Goal: Information Seeking & Learning: Learn about a topic

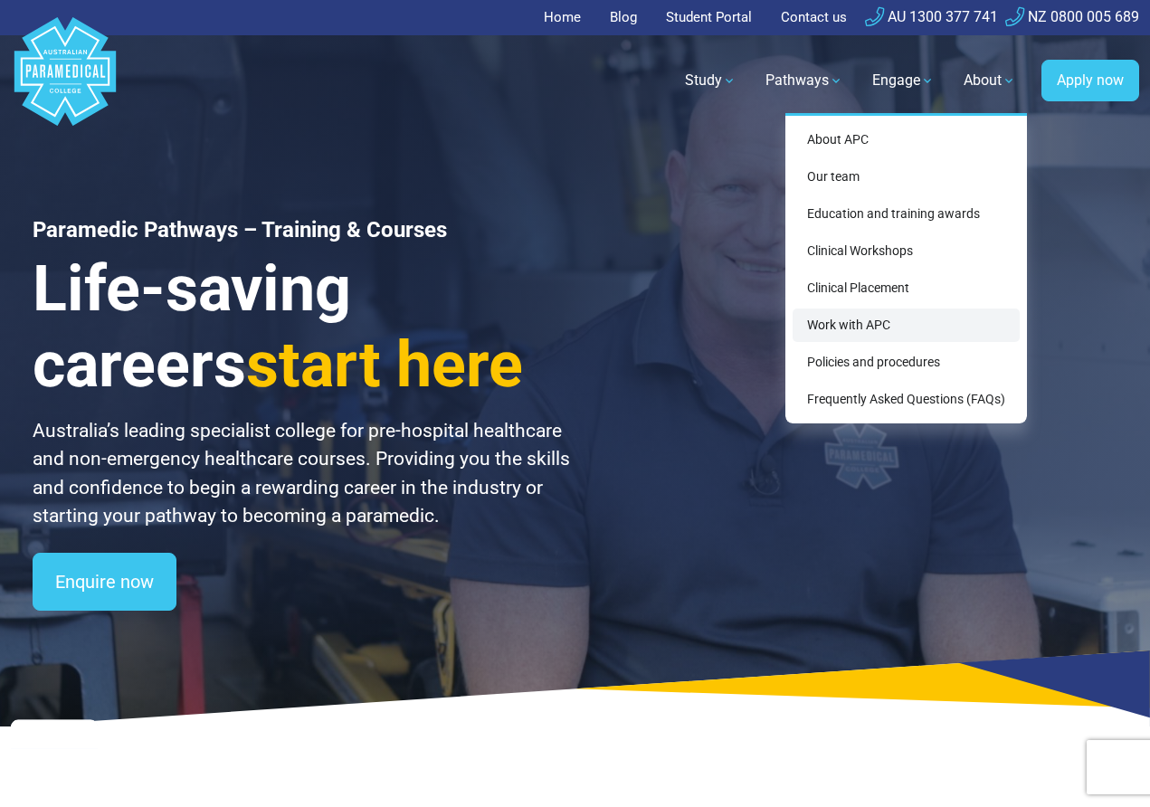
click at [919, 323] on link "Work with APC" at bounding box center [906, 325] width 227 height 33
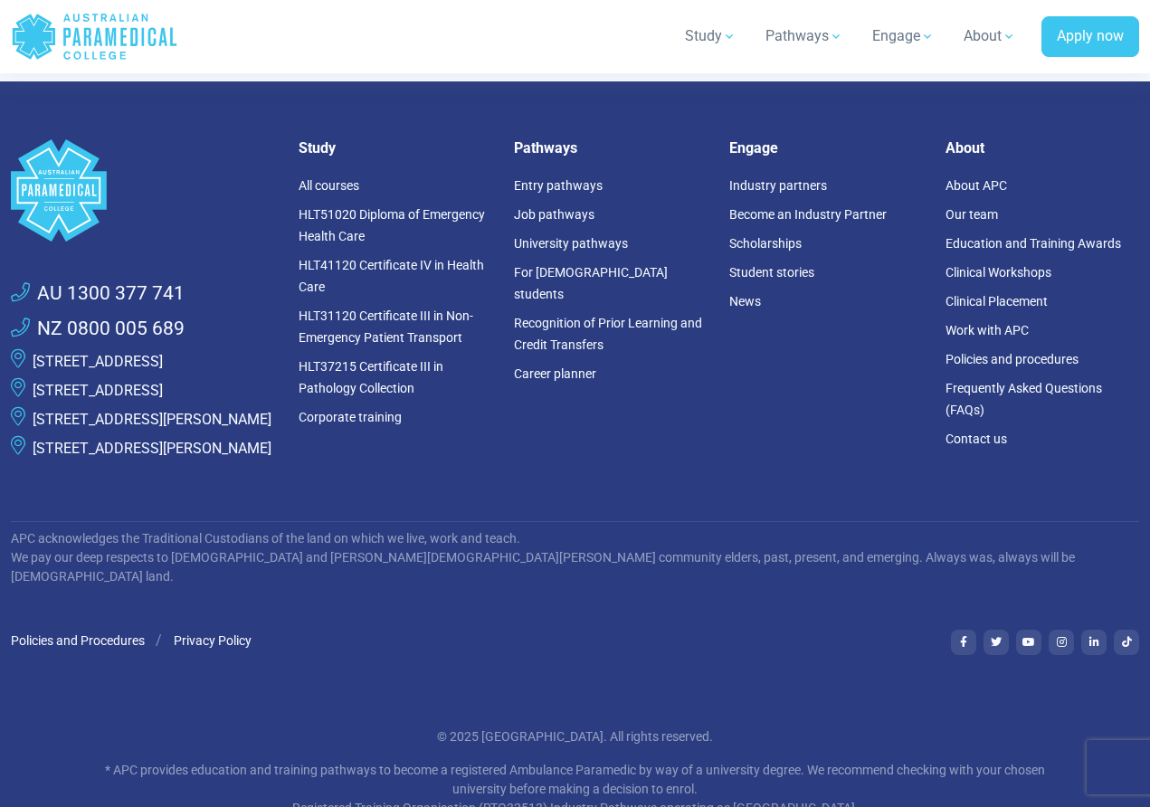
scroll to position [4077, 0]
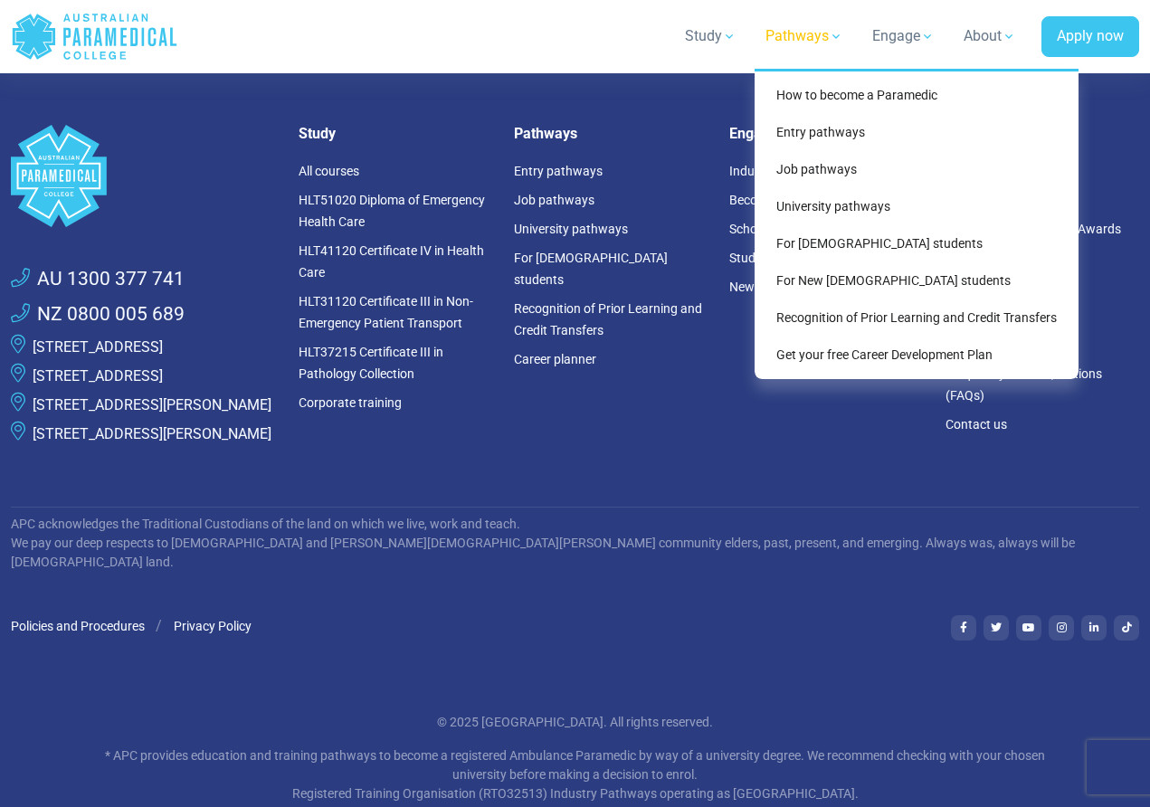
click at [822, 32] on link "Pathways" at bounding box center [805, 36] width 100 height 51
click at [833, 91] on link "How to become a Paramedic" at bounding box center [917, 95] width 310 height 33
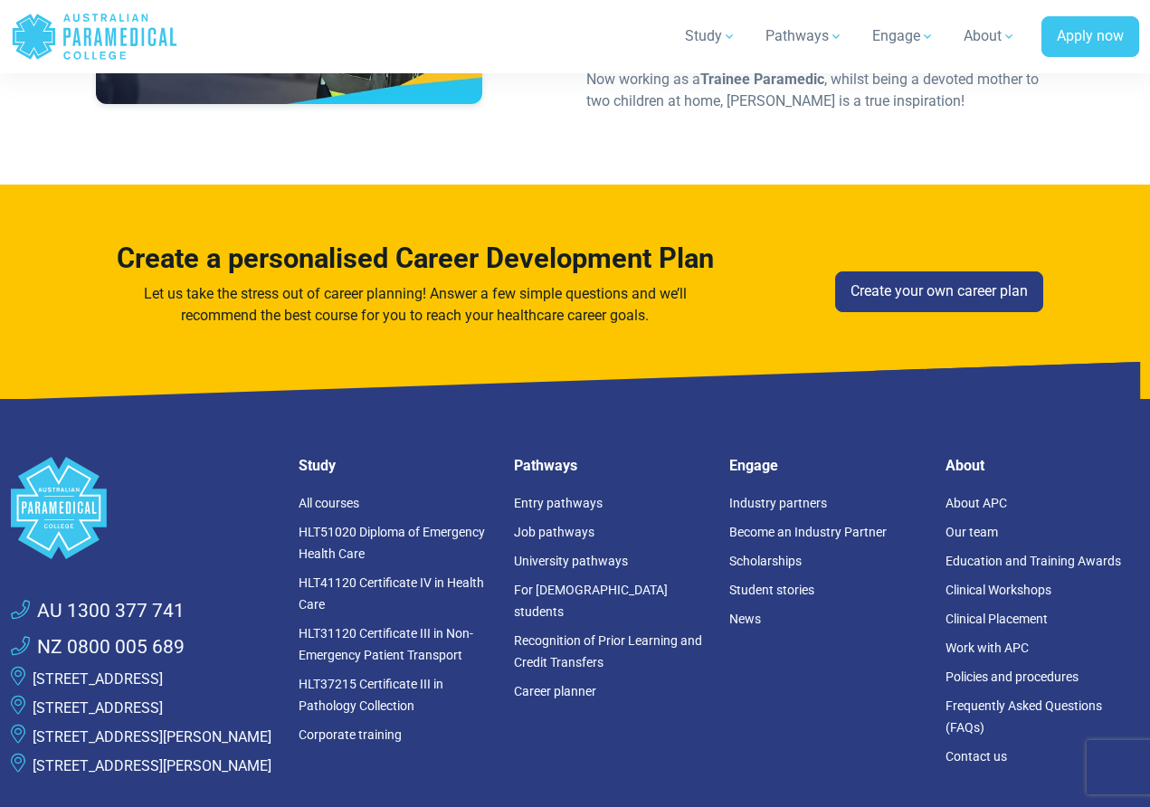
scroll to position [5964, 0]
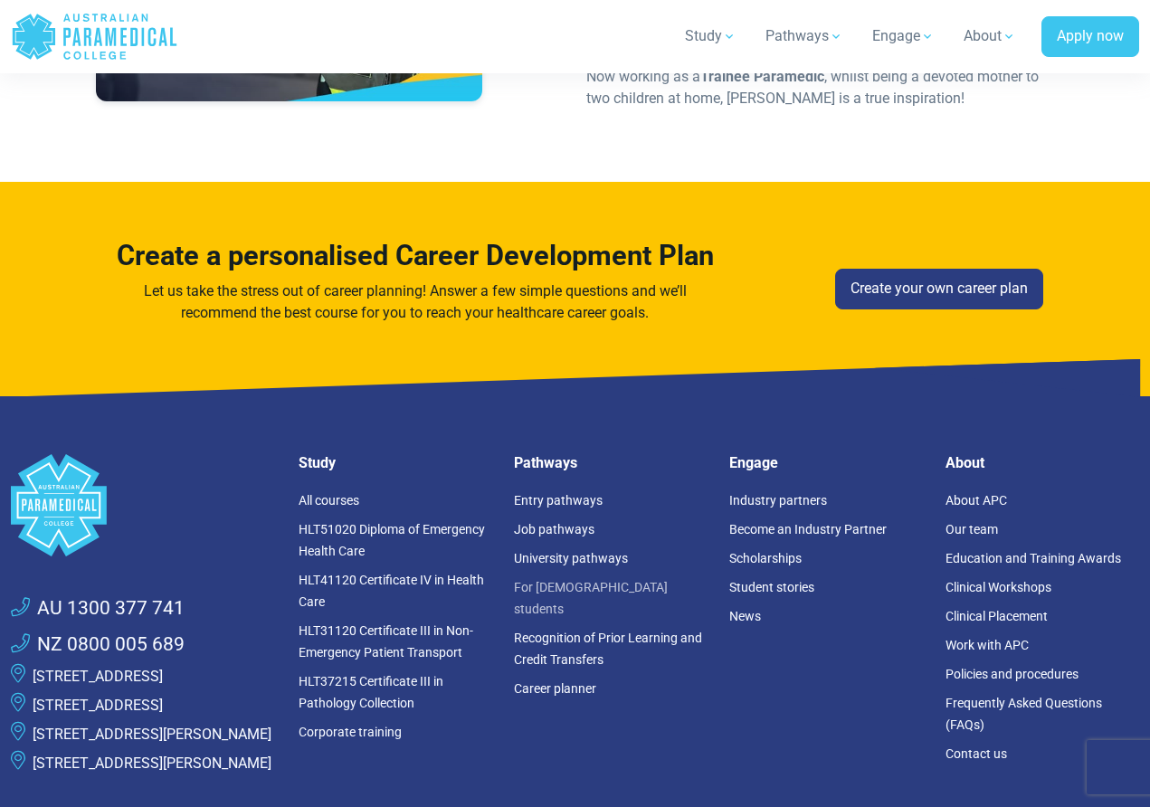
click at [607, 580] on link "For [DEMOGRAPHIC_DATA] students" at bounding box center [591, 598] width 154 height 36
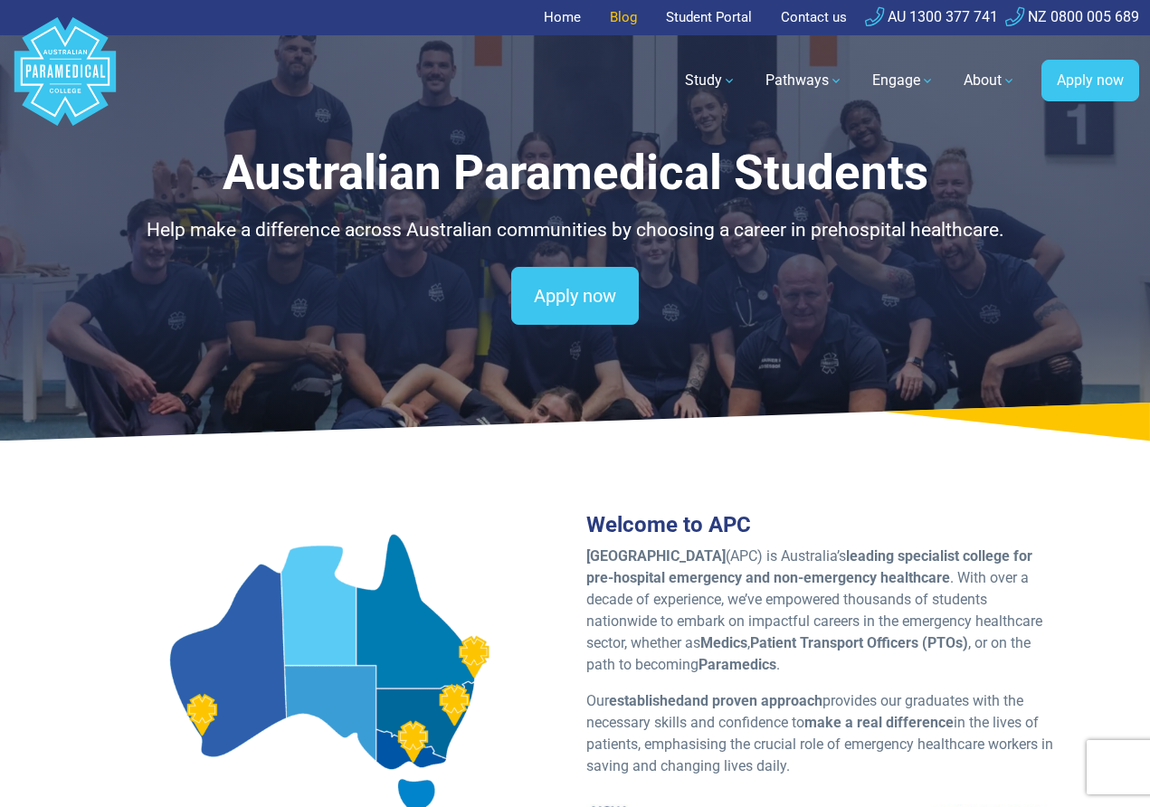
click at [636, 14] on link "Blog" at bounding box center [623, 17] width 49 height 35
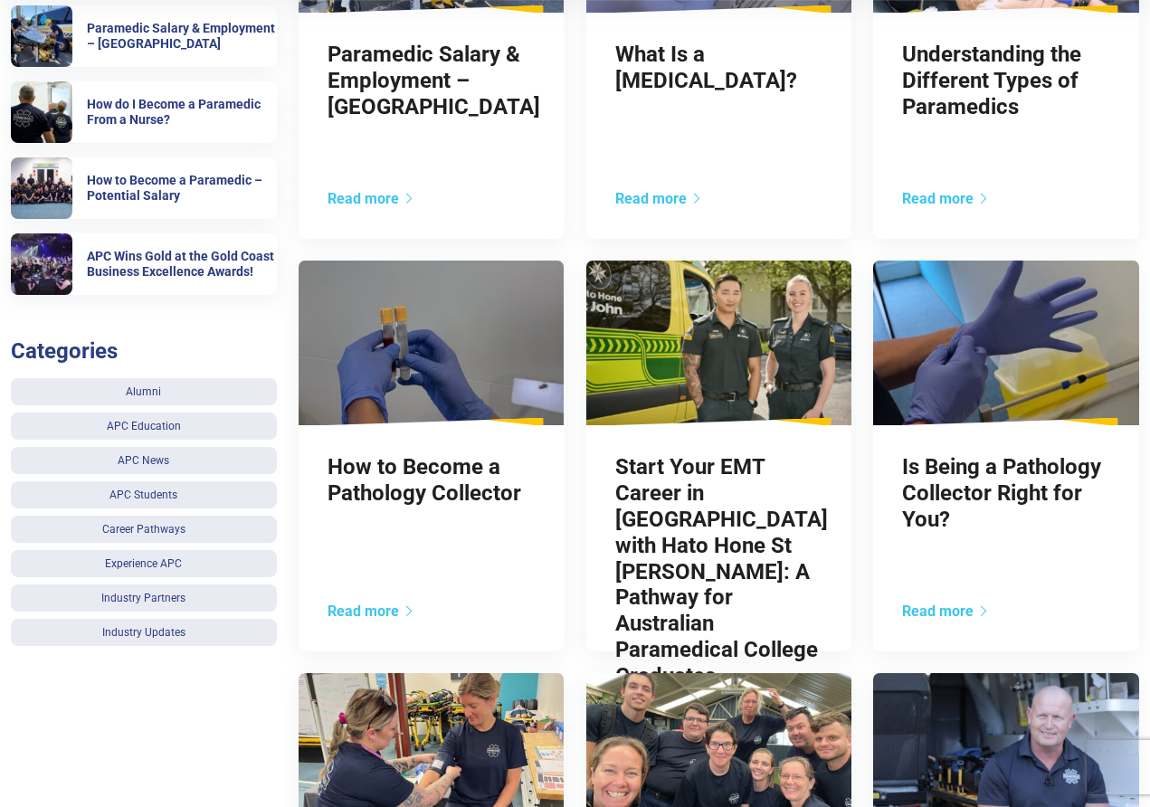
scroll to position [623, 0]
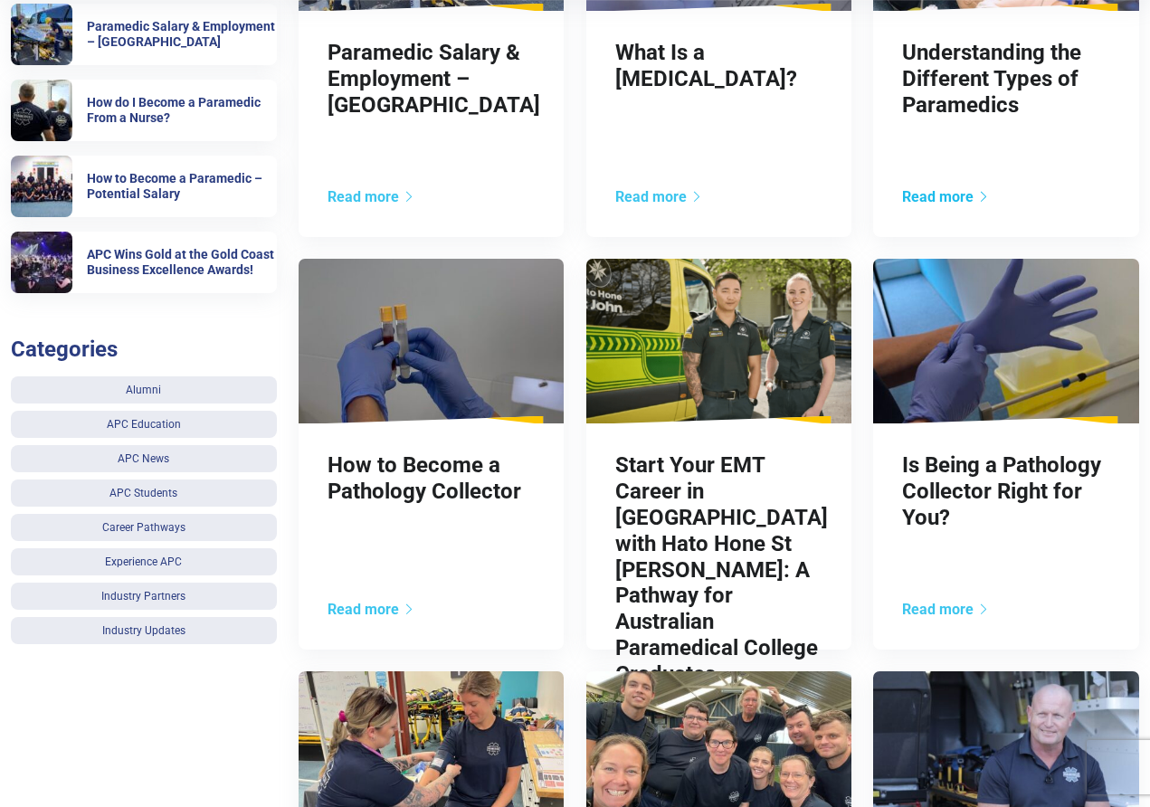
click at [965, 196] on link "Read more" at bounding box center [946, 196] width 88 height 17
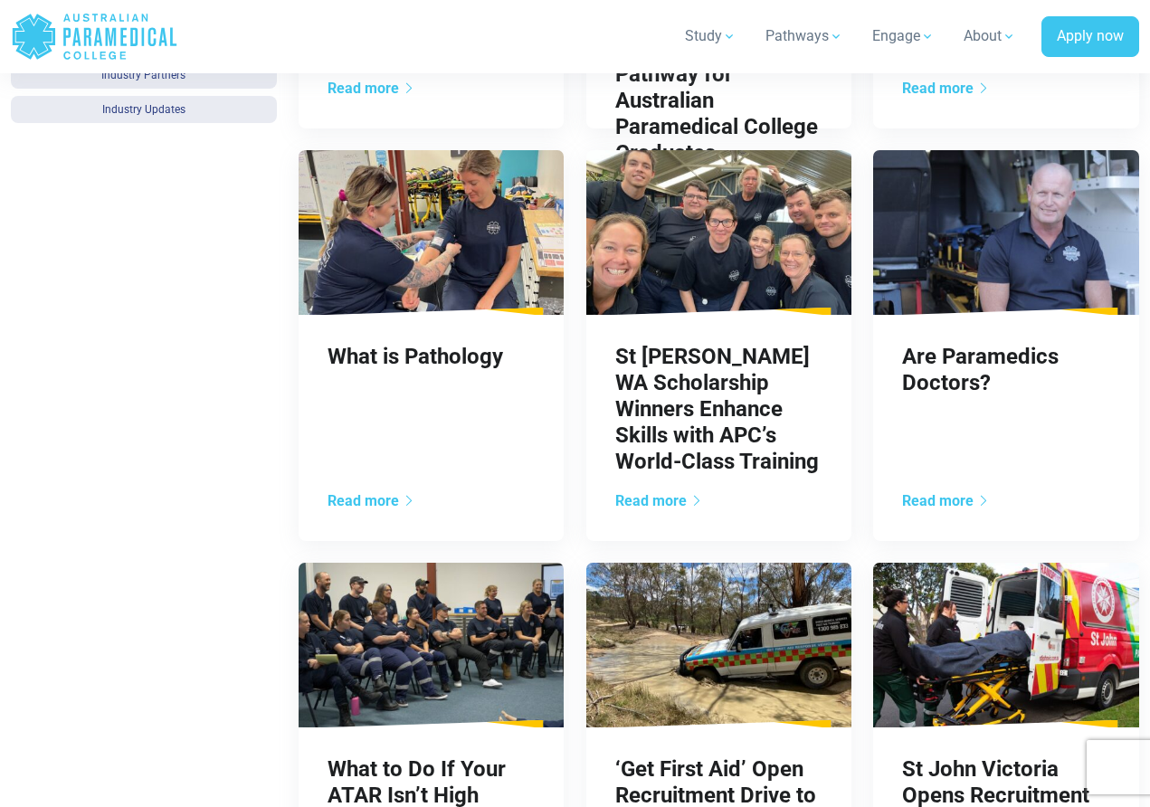
scroll to position [1171, 0]
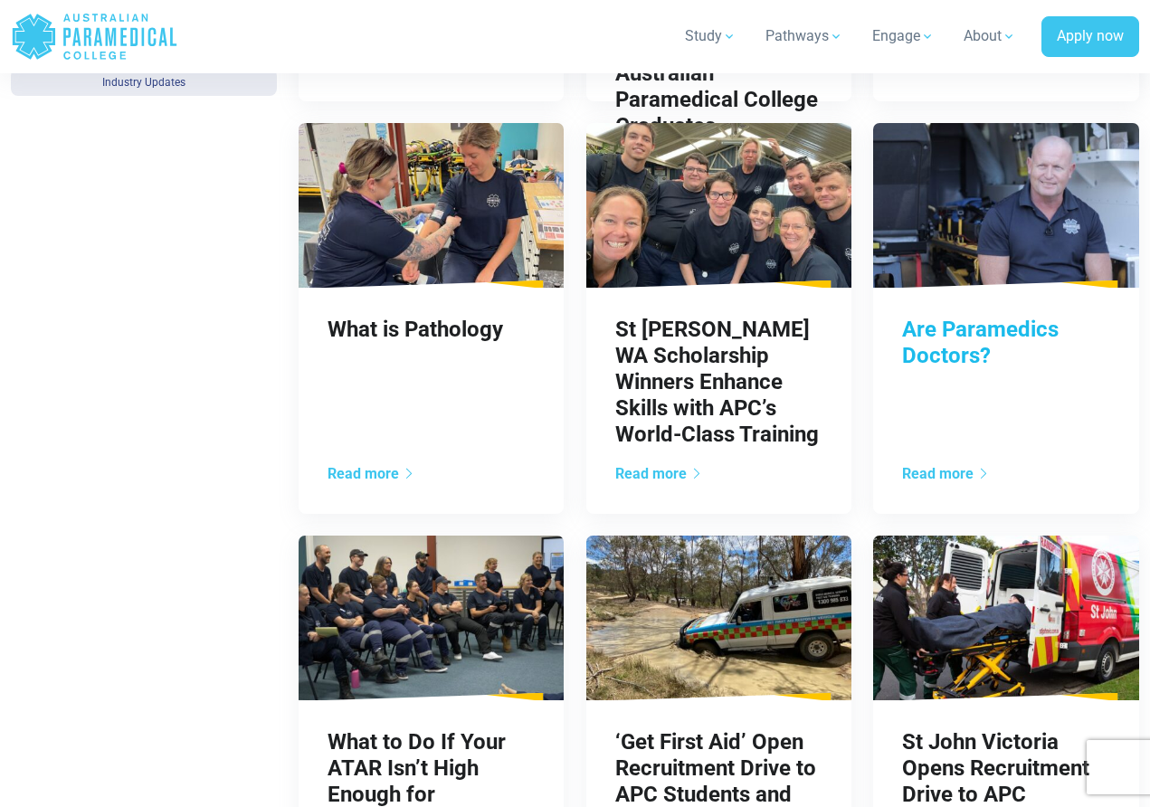
click at [959, 341] on link "Are Paramedics Doctors?" at bounding box center [980, 343] width 157 height 52
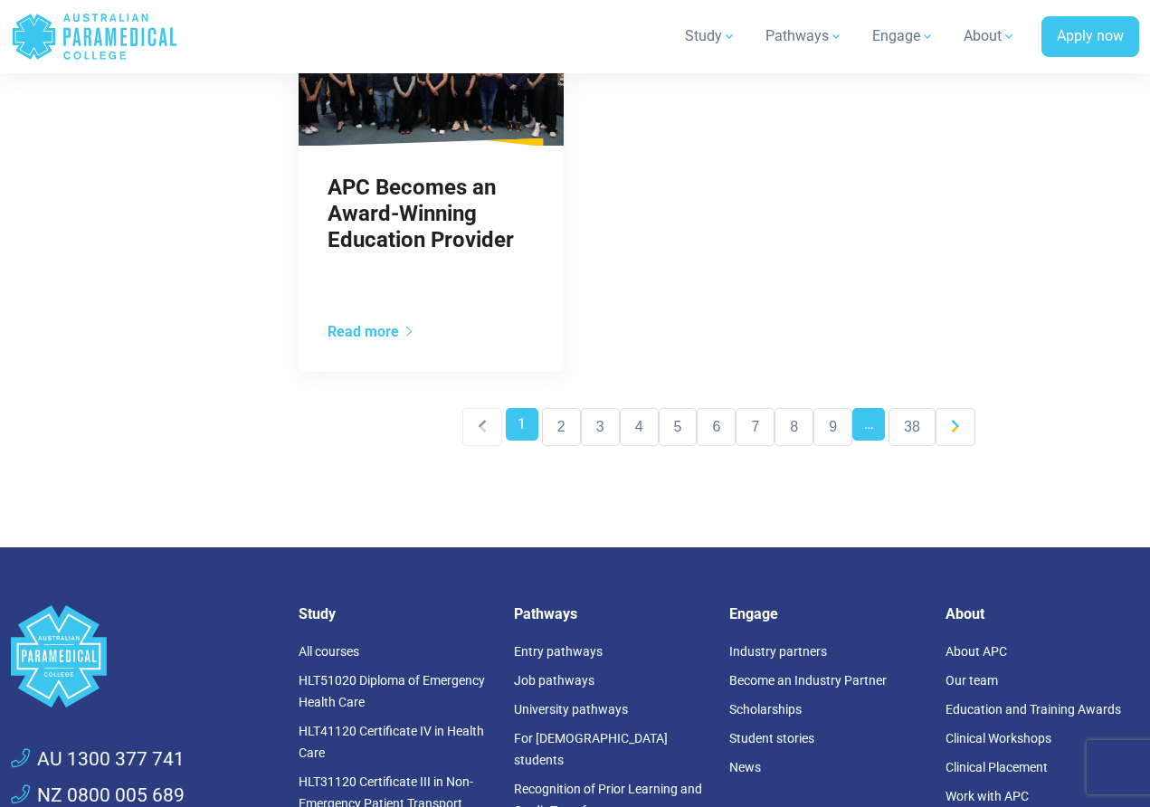
scroll to position [2149, 0]
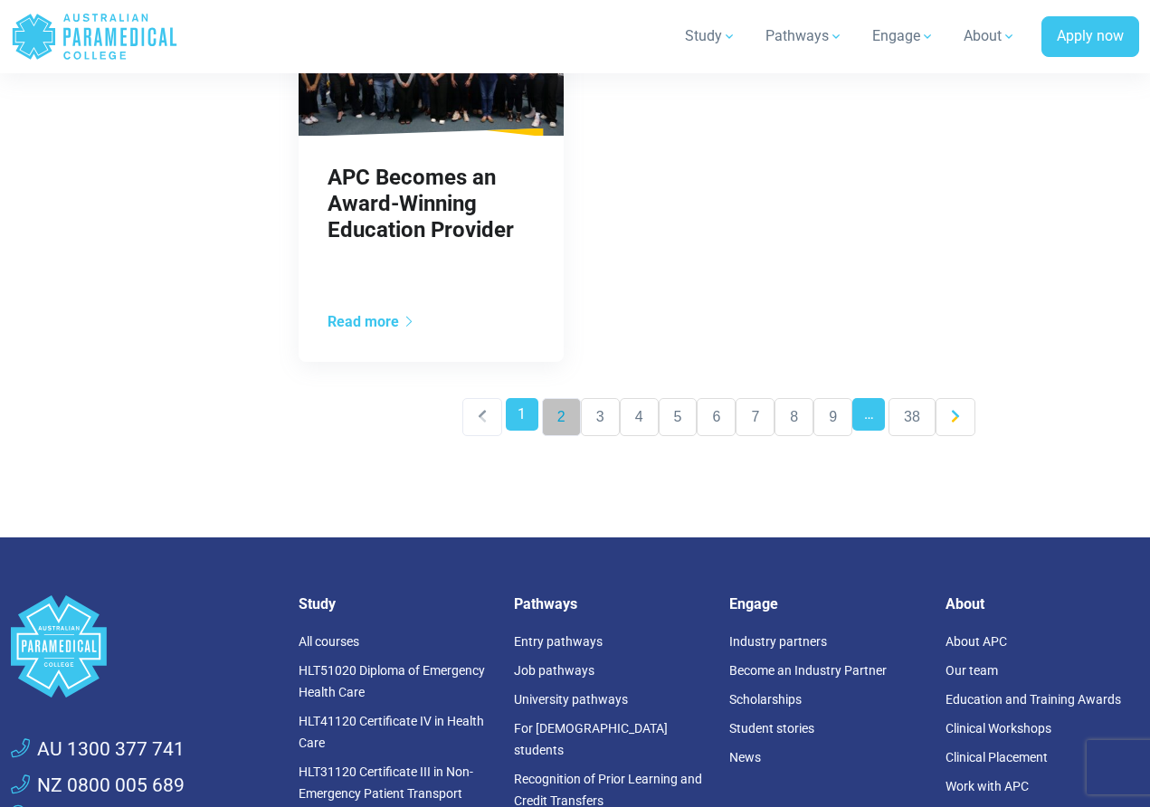
click at [564, 409] on link "2" at bounding box center [561, 417] width 39 height 38
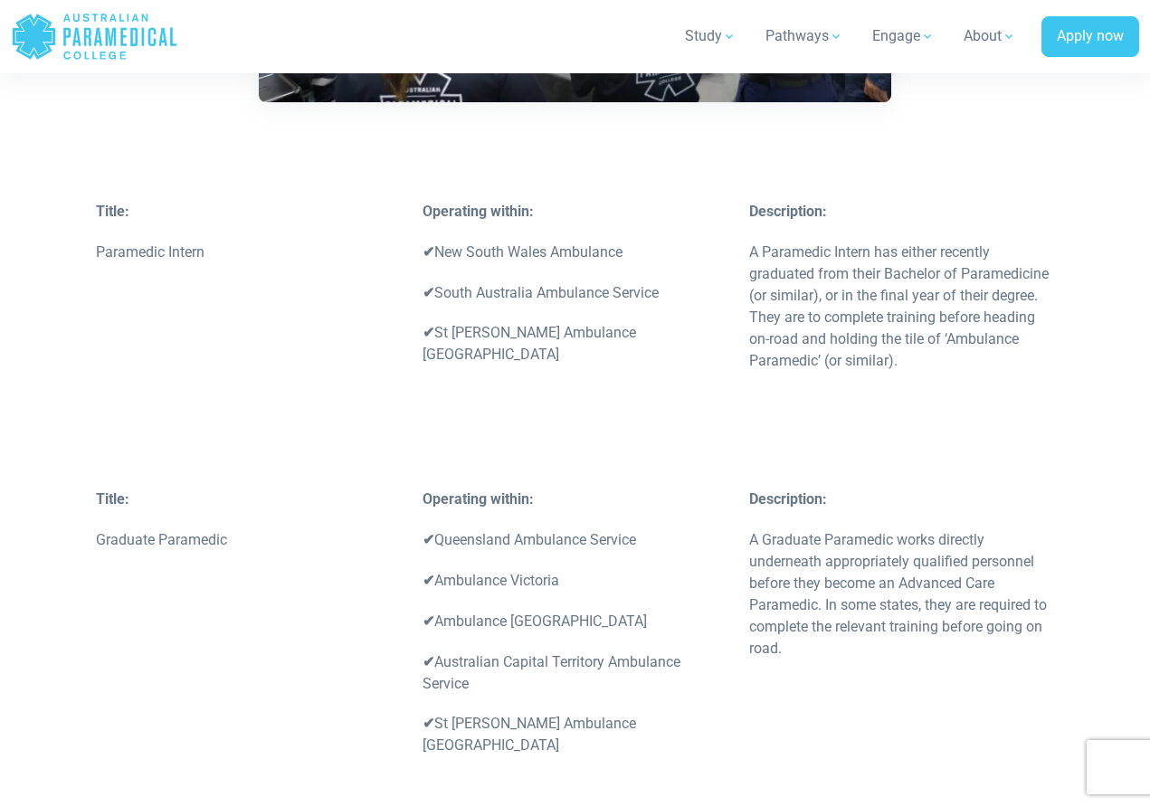
scroll to position [2670, 0]
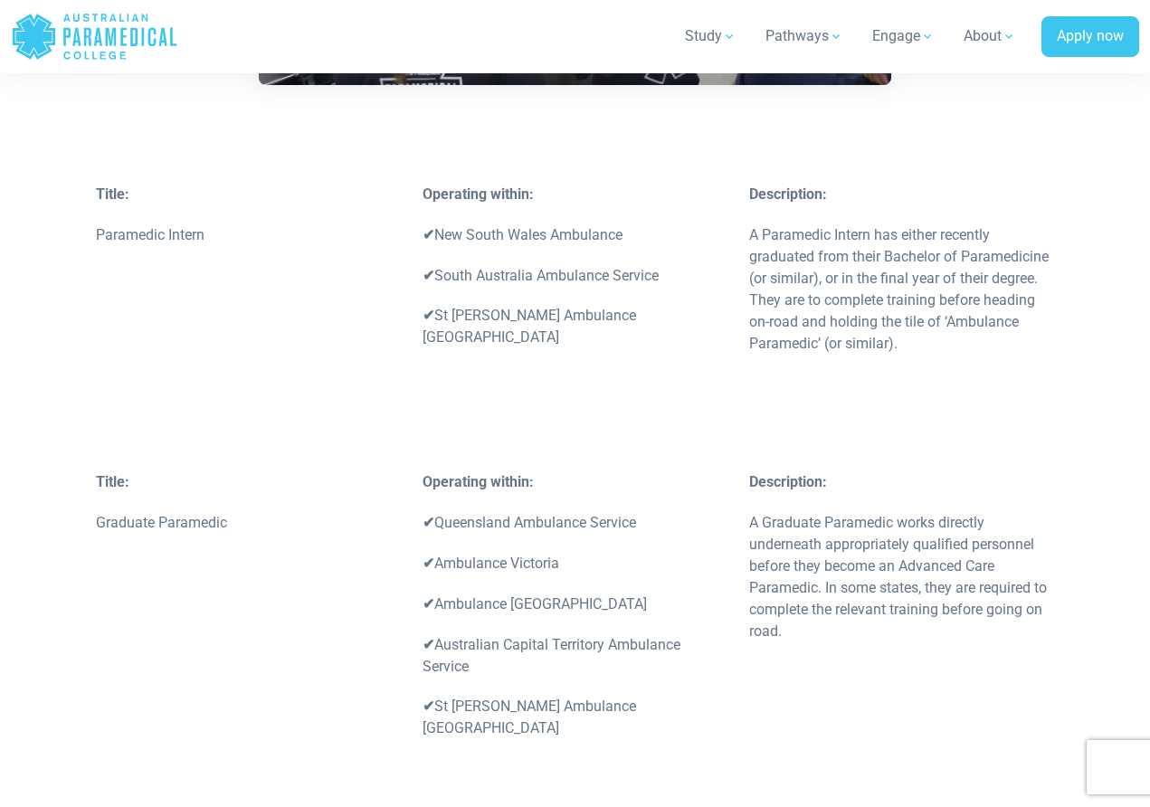
click at [299, 252] on div "Title: Paramedic Intern Operating within: ✔ [GEOGRAPHIC_DATA] Ambulance ✔ South…" at bounding box center [575, 328] width 981 height 288
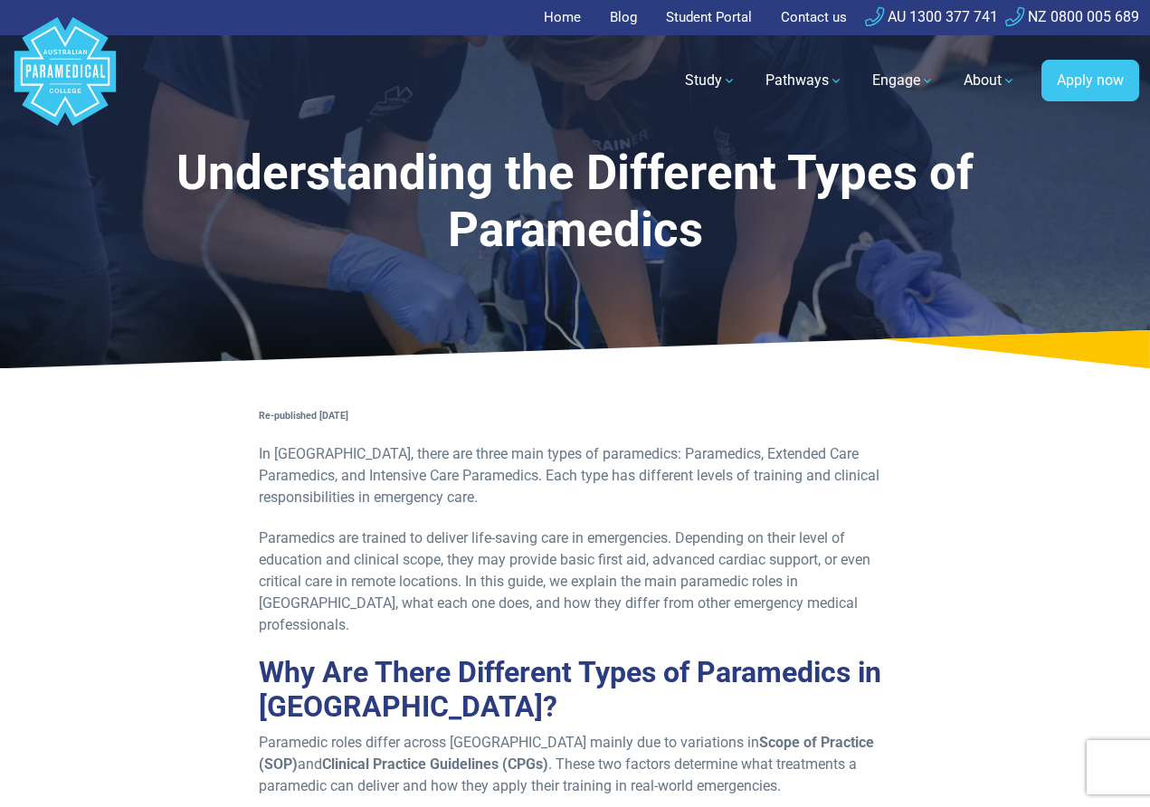
scroll to position [0, 0]
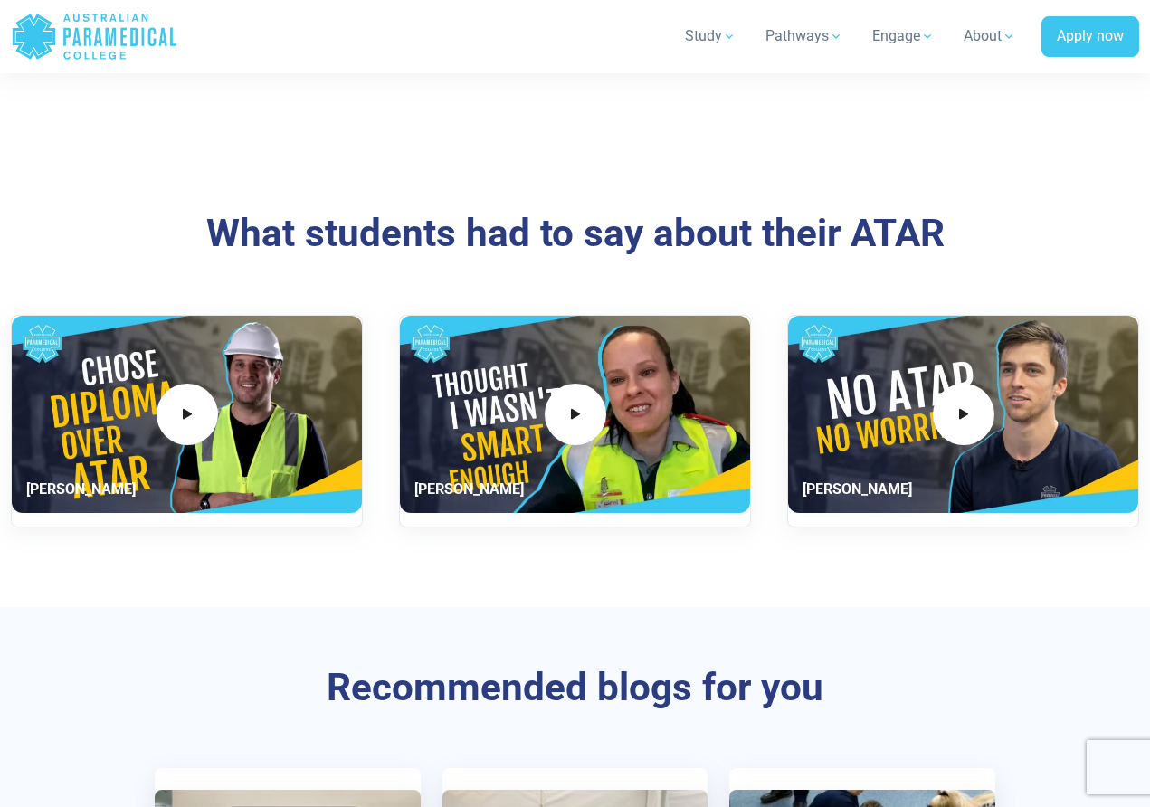
scroll to position [2442, 0]
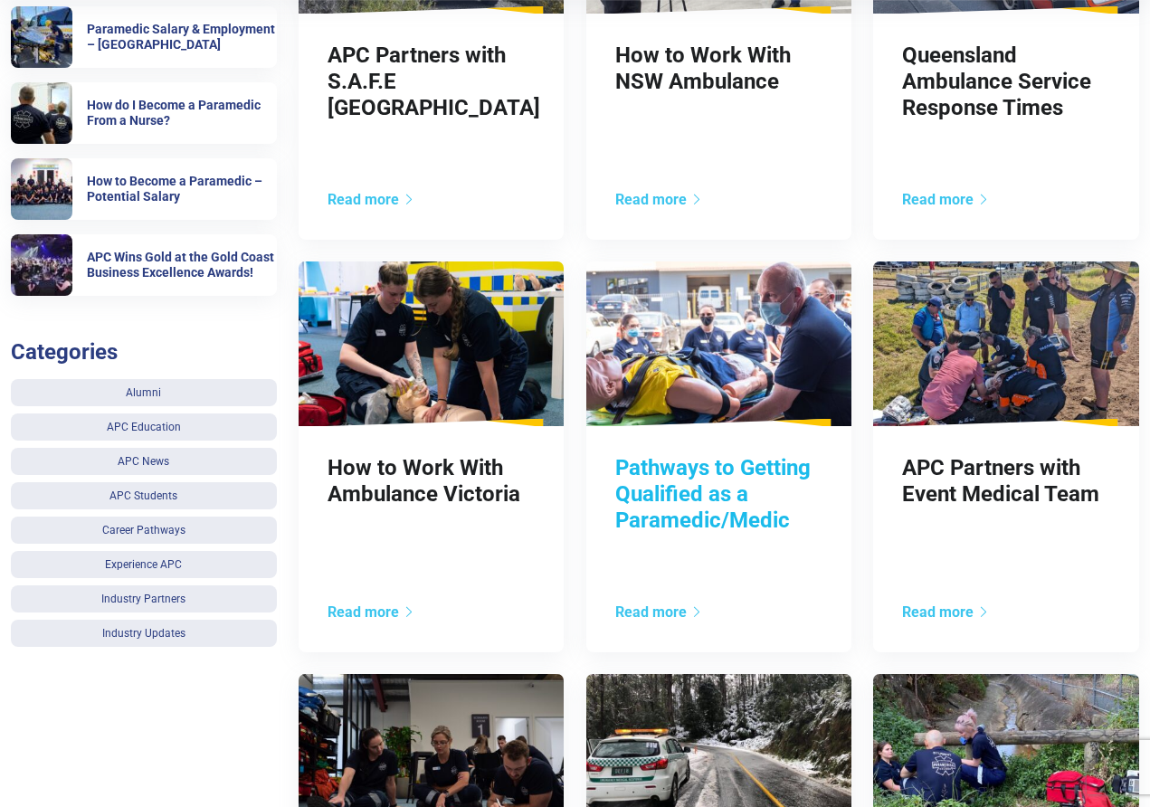
scroll to position [635, 0]
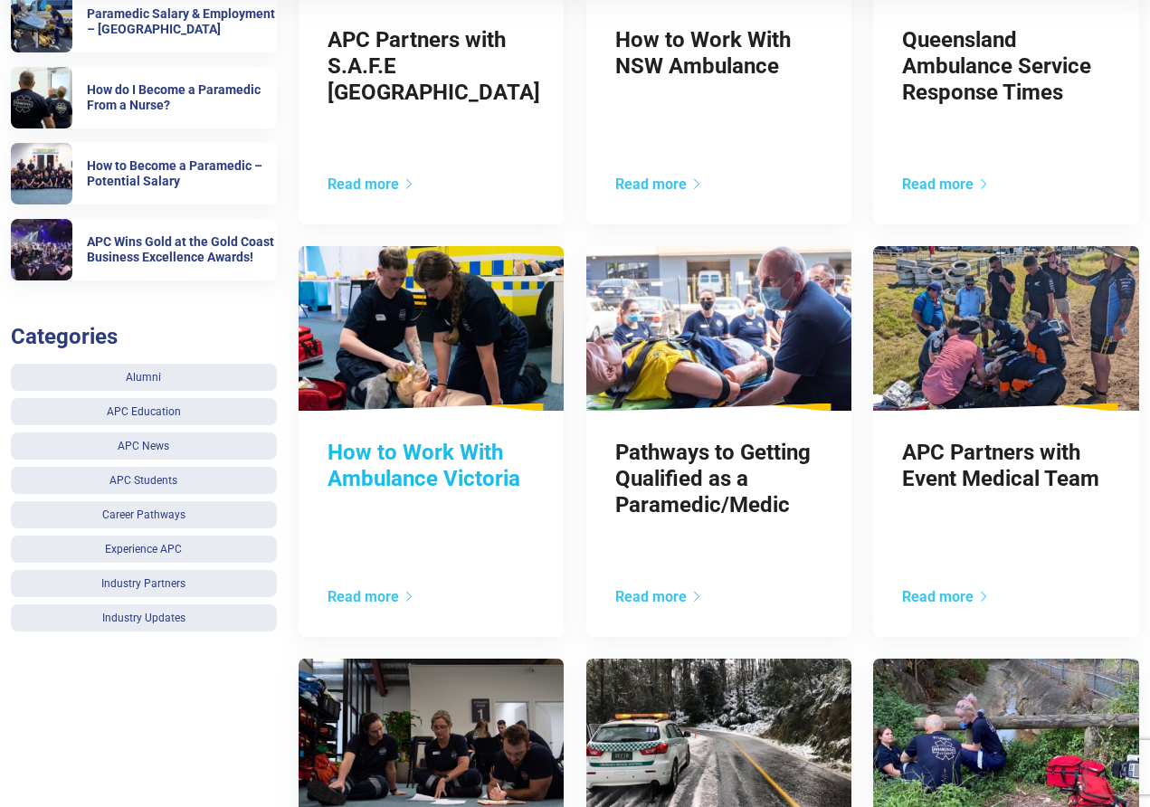
click at [482, 476] on link "How to Work With Ambulance Victoria" at bounding box center [424, 466] width 193 height 52
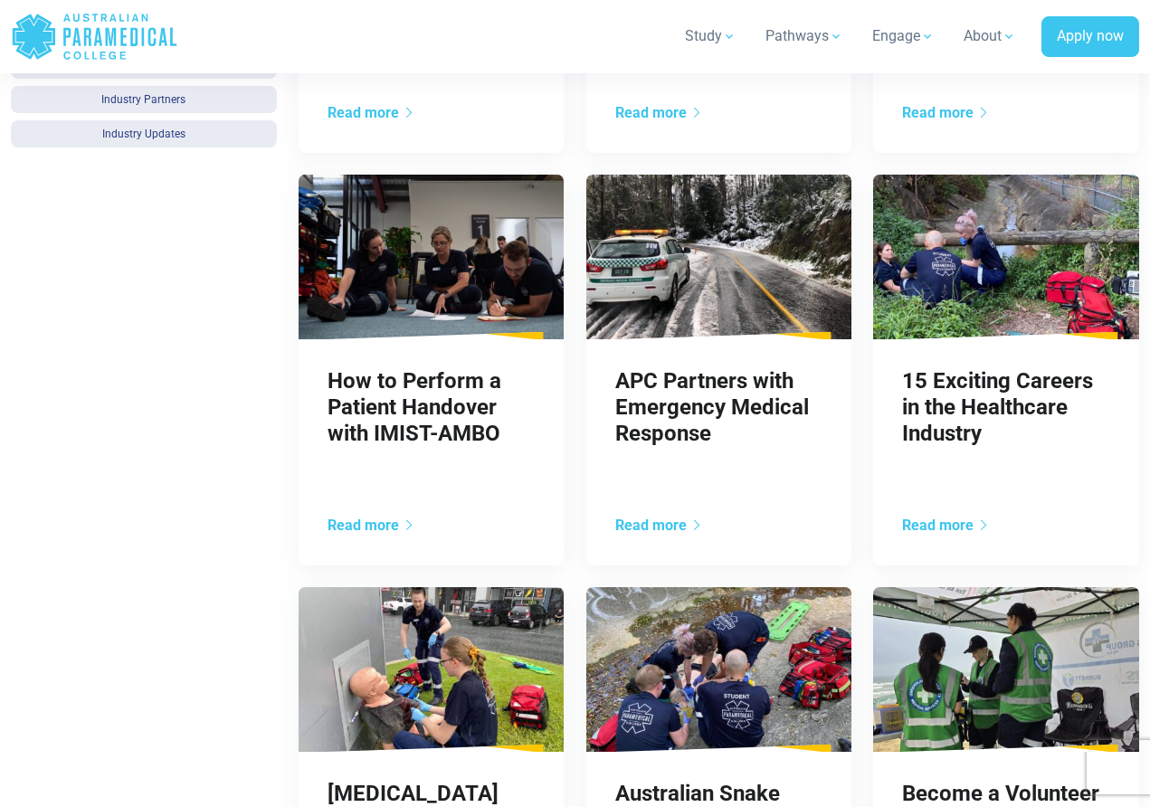
scroll to position [1174, 0]
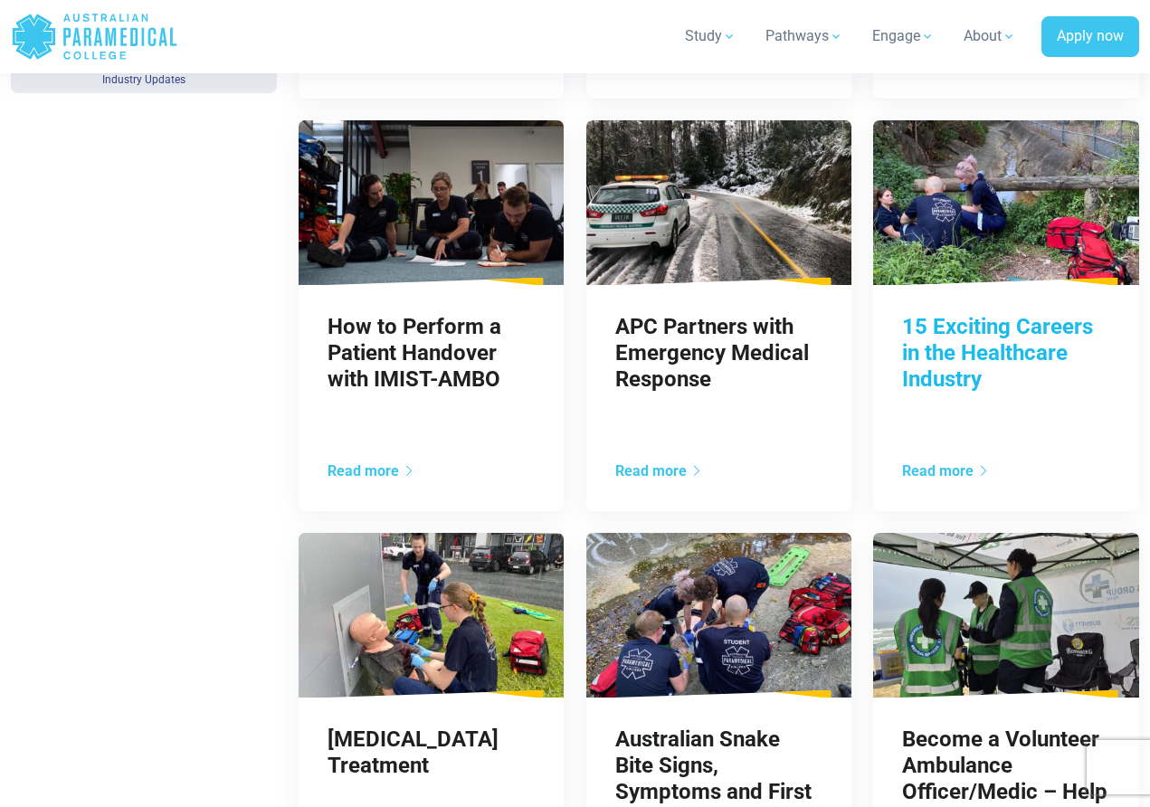
click at [1024, 343] on link "15 Exciting Careers in the Healthcare Industry" at bounding box center [997, 353] width 191 height 78
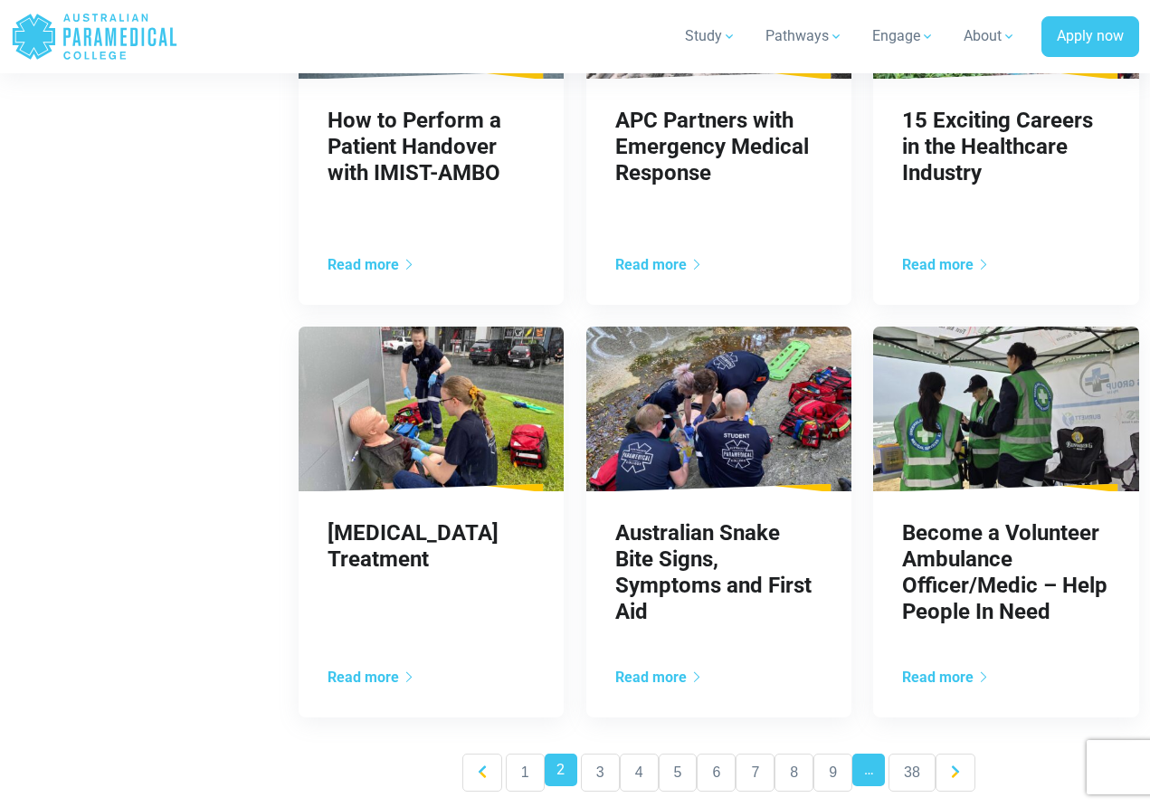
scroll to position [1397, 0]
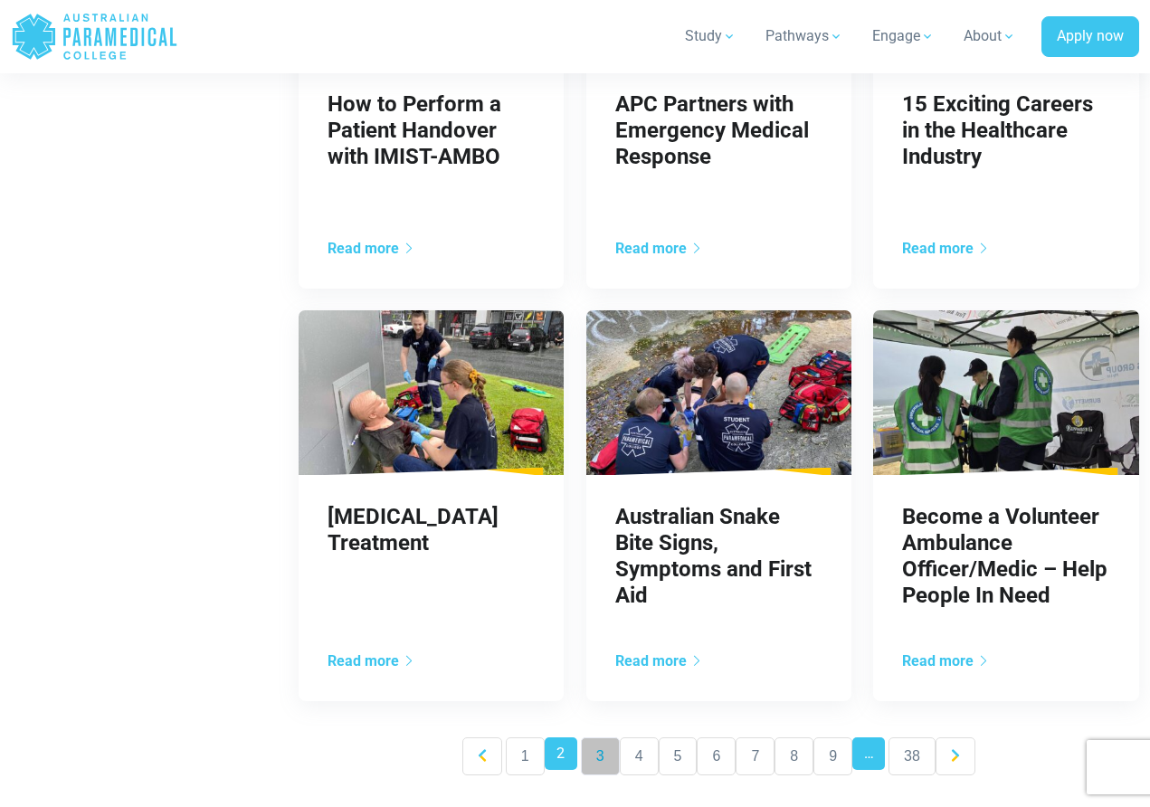
click at [609, 754] on link "3" at bounding box center [600, 757] width 39 height 38
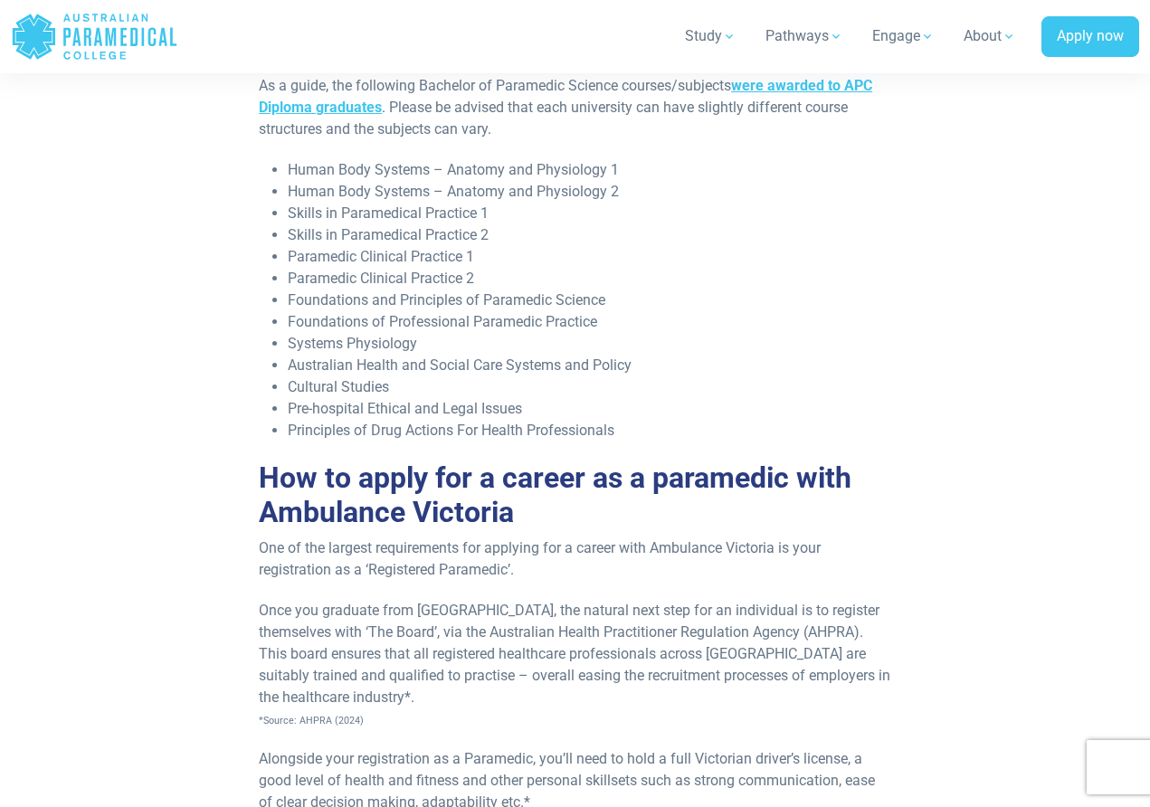
scroll to position [3444, 0]
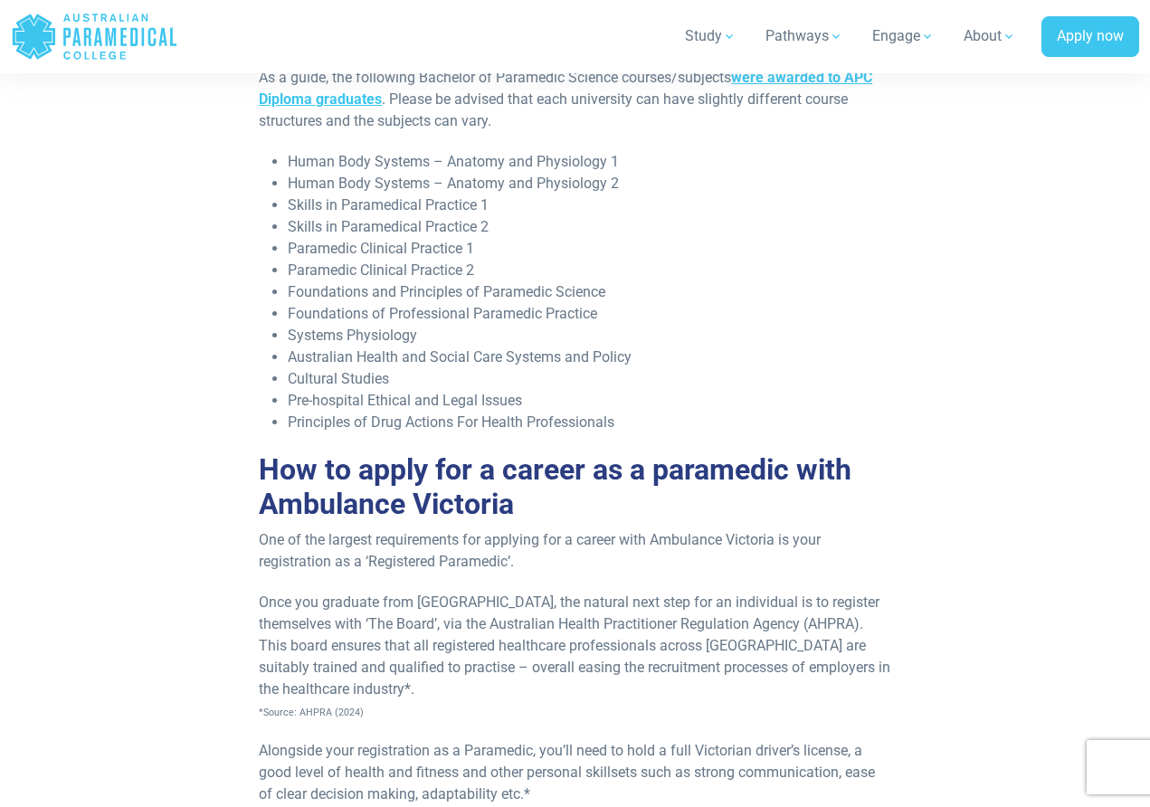
click at [480, 740] on p "Alongside your registration as a Paramedic, you’ll need to hold a full Victoria…" at bounding box center [575, 783] width 633 height 87
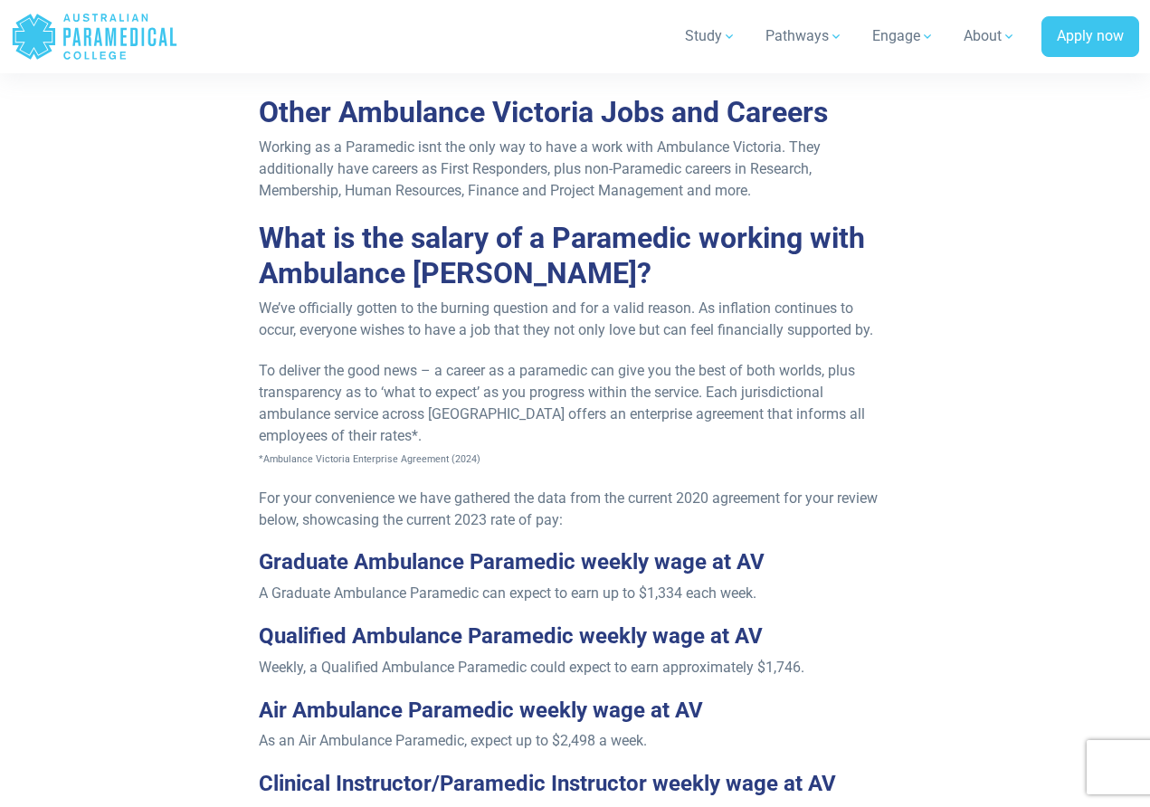
scroll to position [5756, 0]
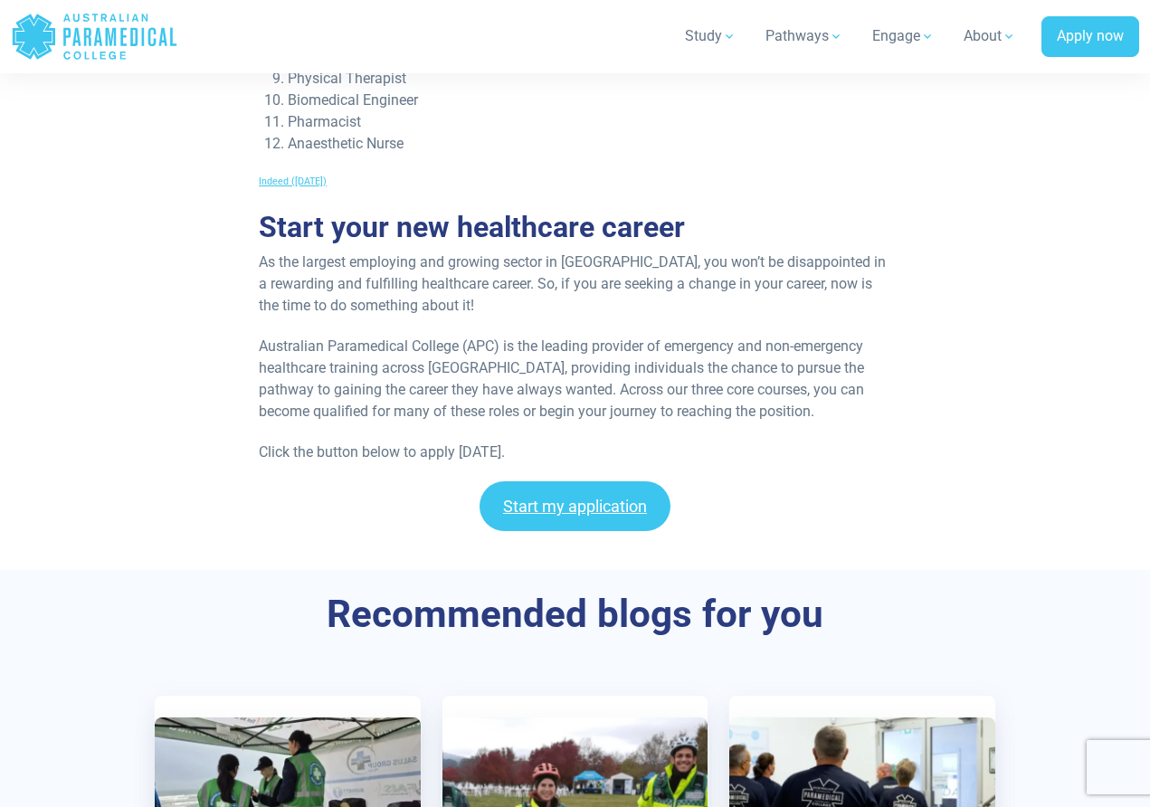
scroll to position [7870, 0]
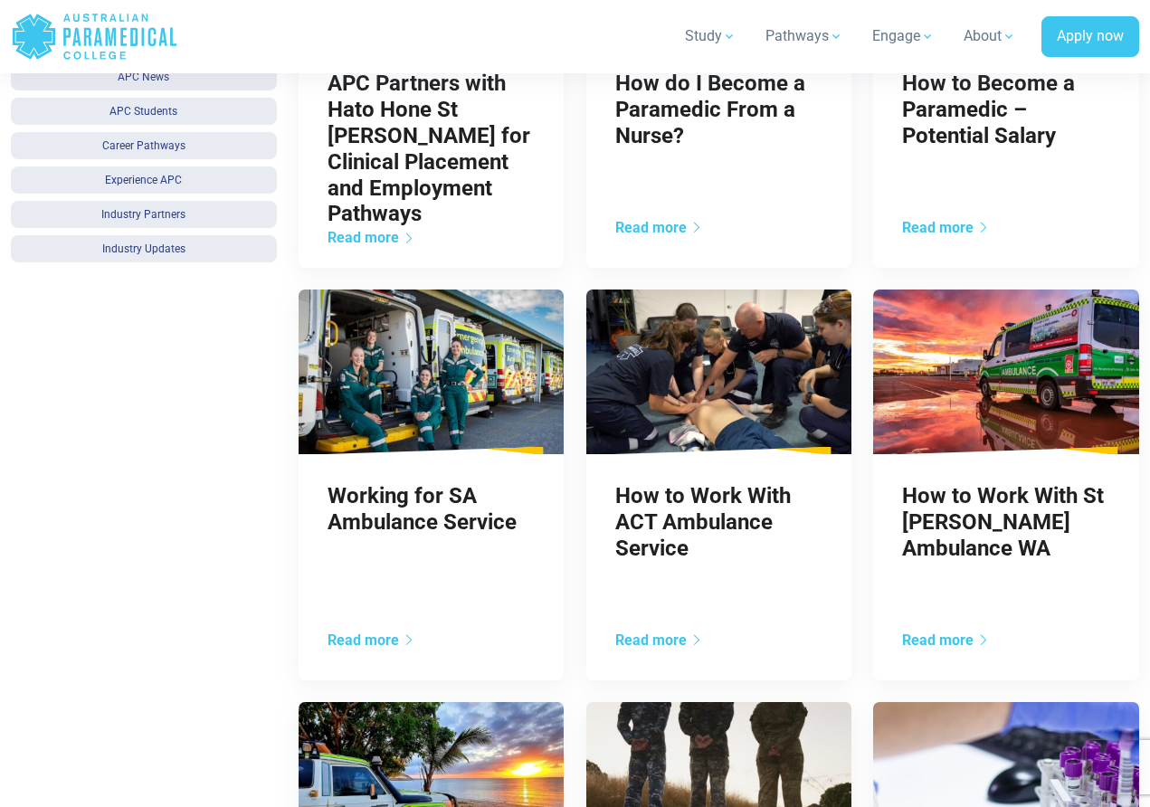
scroll to position [1012, 0]
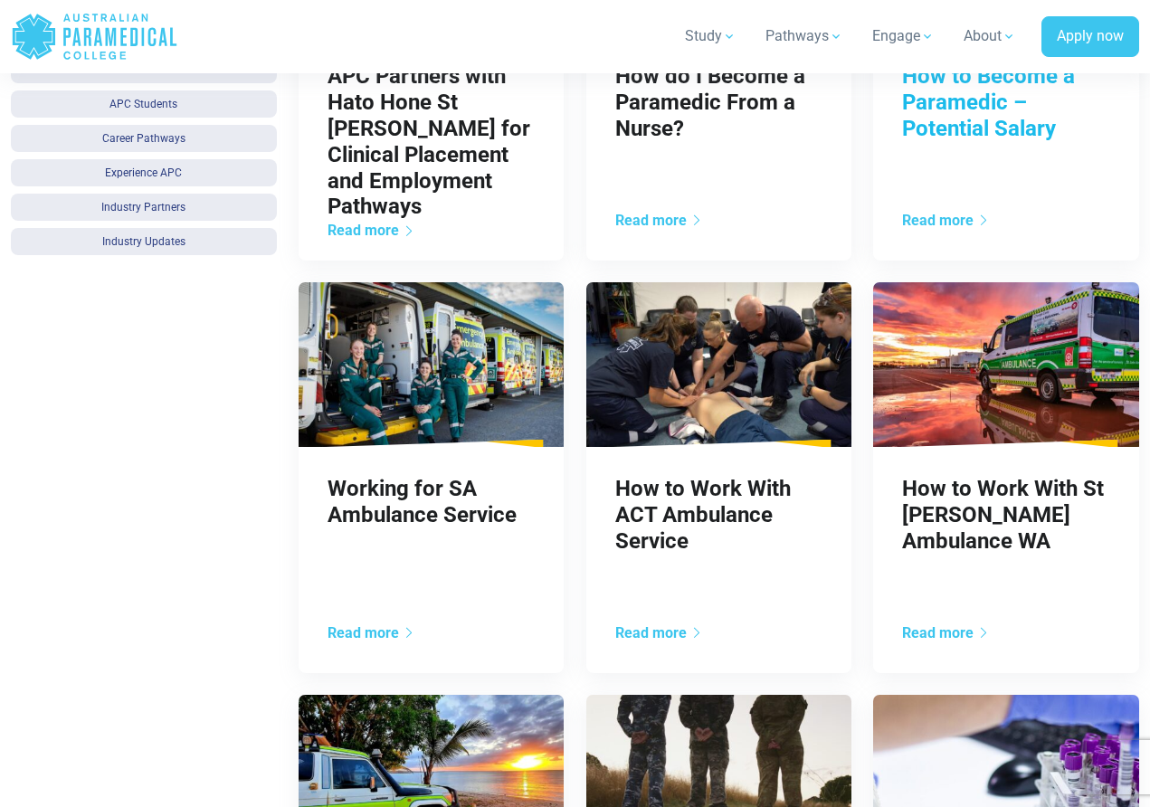
click at [1017, 114] on link "How to Become a Paramedic – Potential Salary" at bounding box center [988, 102] width 173 height 78
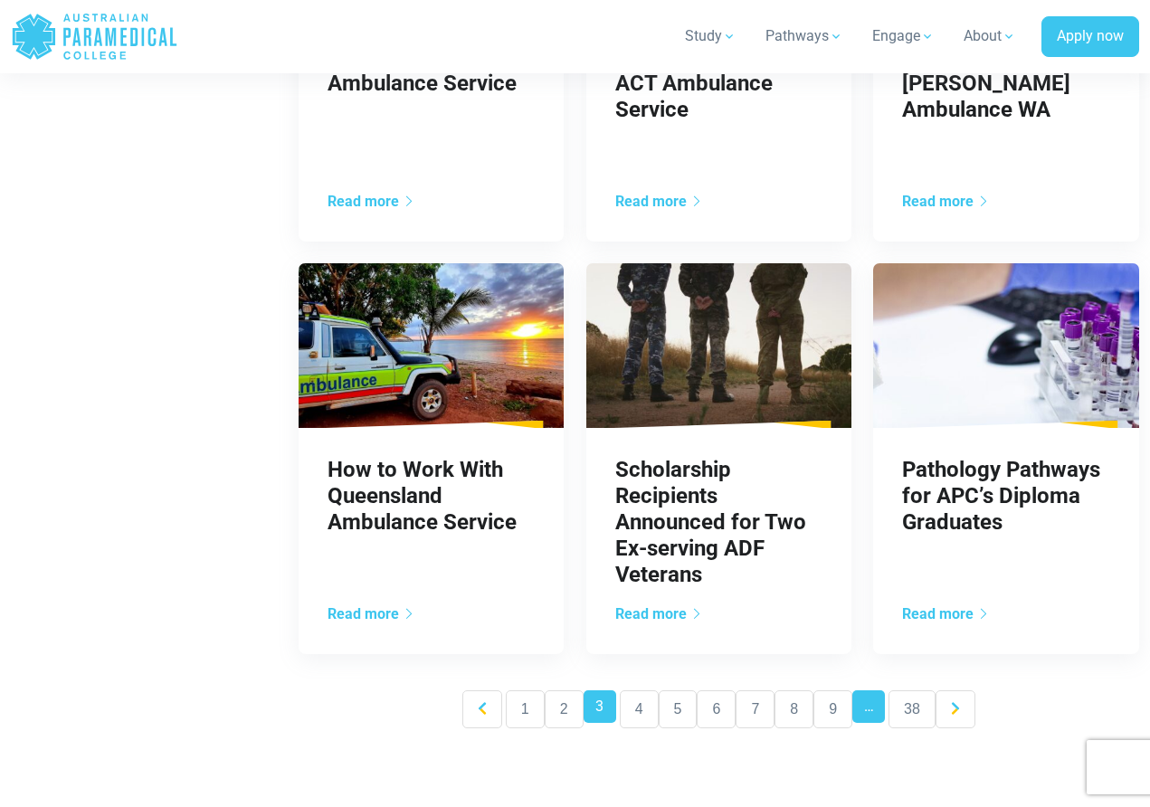
scroll to position [1460, 0]
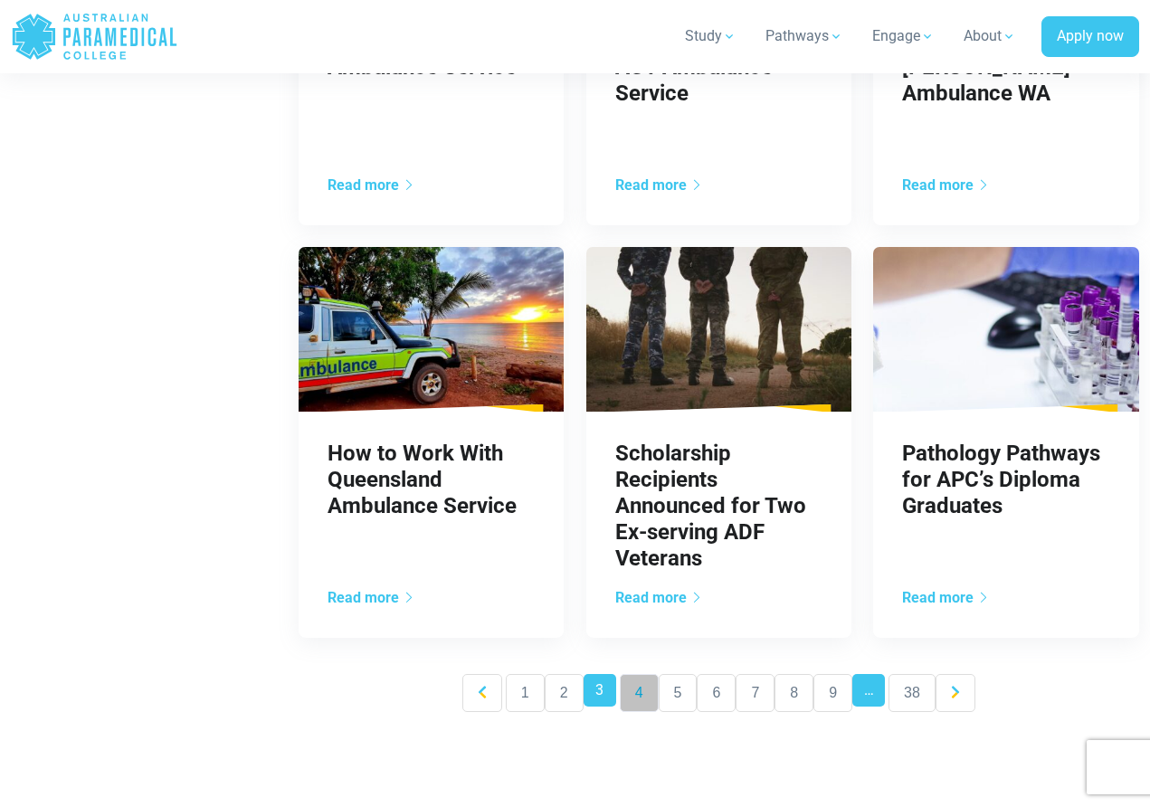
click at [639, 684] on link "4" at bounding box center [639, 693] width 39 height 38
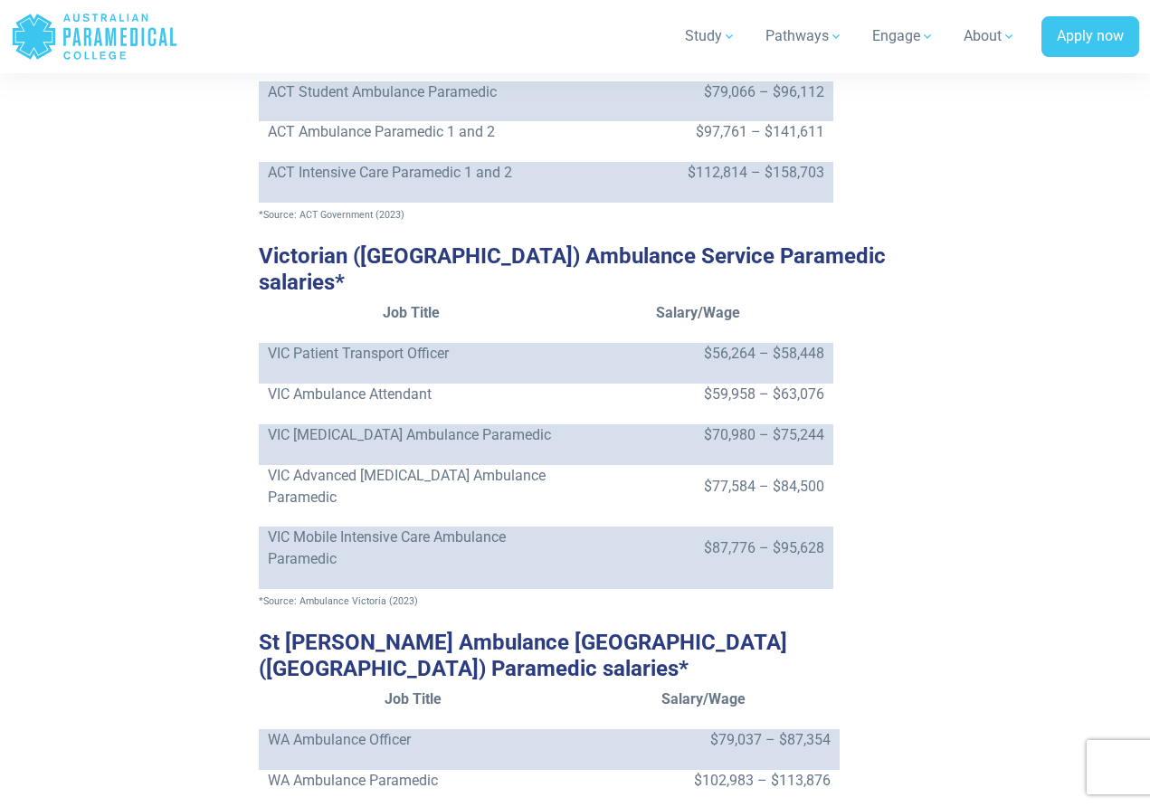
scroll to position [2947, 0]
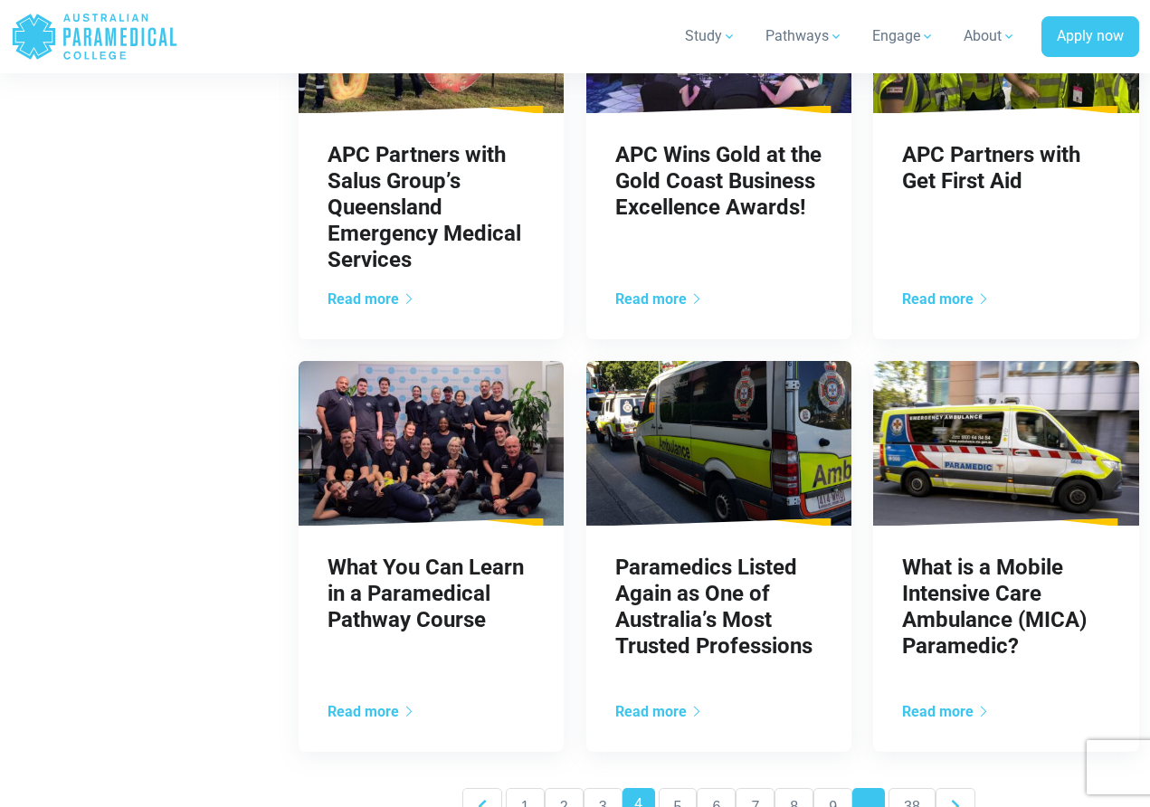
scroll to position [1356, 0]
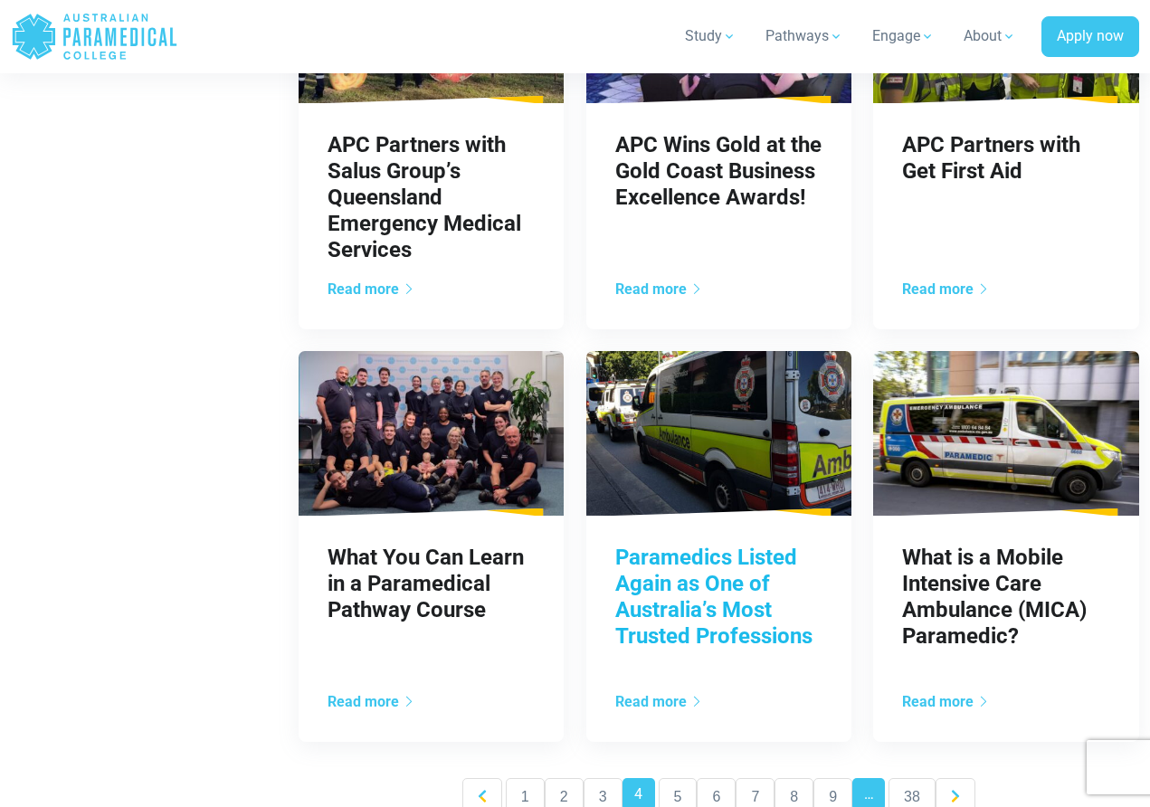
click at [764, 620] on link "Paramedics Listed Again as One of Australia’s Most Trusted Professions" at bounding box center [714, 596] width 197 height 103
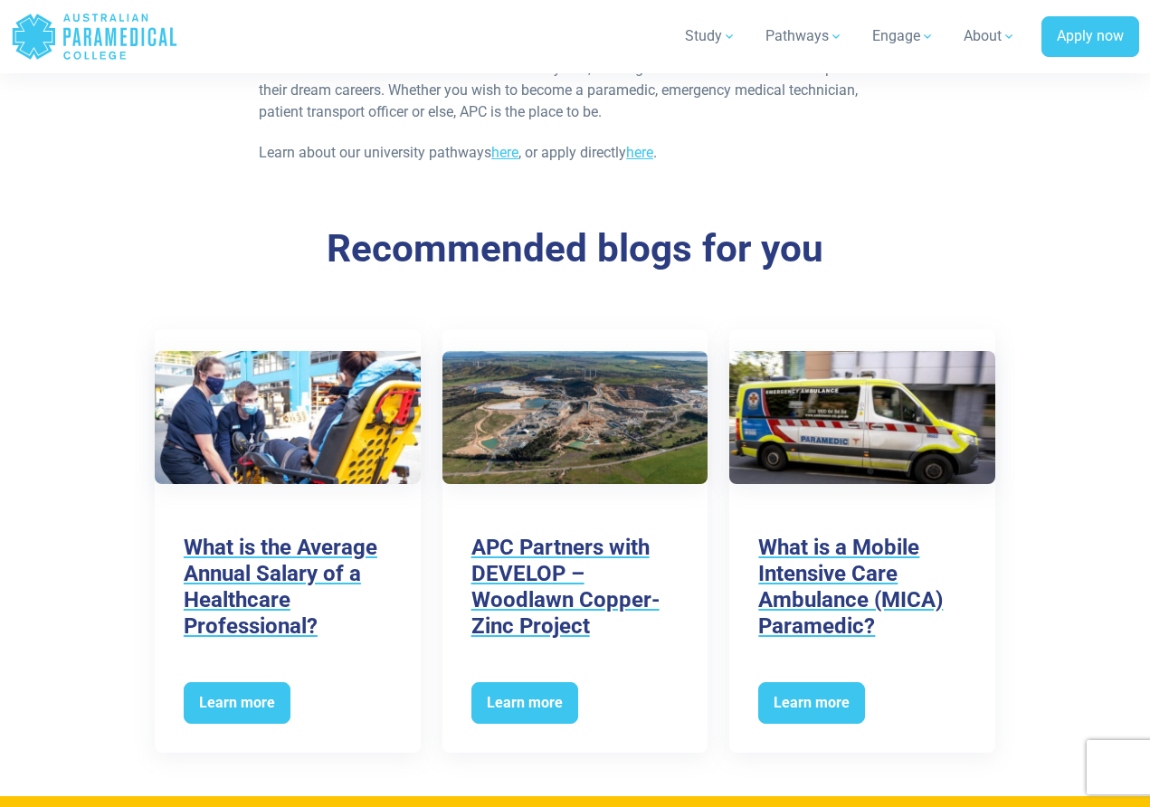
scroll to position [1795, 0]
